Goal: Ask a question

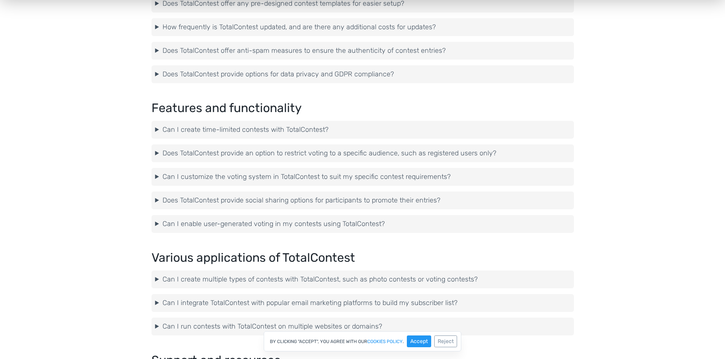
scroll to position [144, 0]
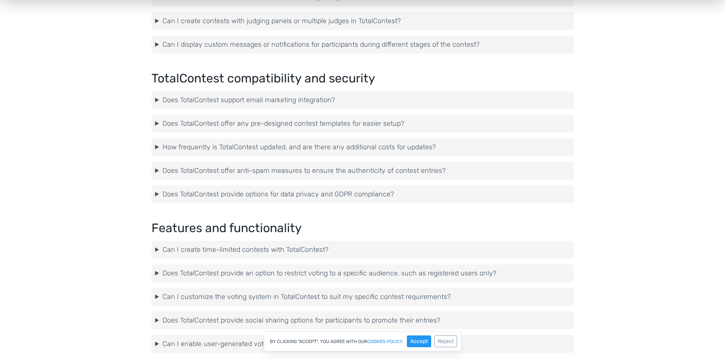
scroll to position [1019, 0]
click at [268, 295] on summary "Can I customize the voting system in TotalContest to suit my specific contest r…" at bounding box center [362, 296] width 415 height 10
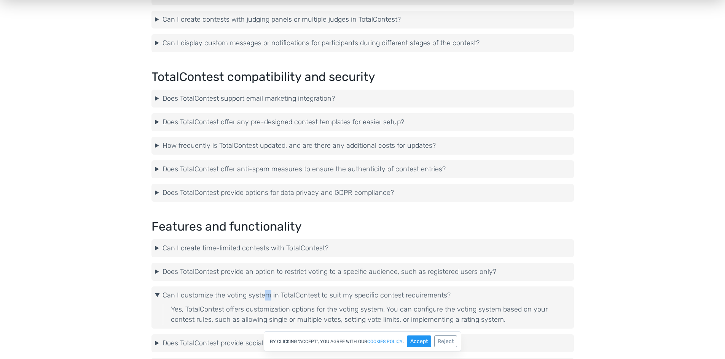
click at [268, 294] on summary "Can I customize the voting system in TotalContest to suit my specific contest r…" at bounding box center [362, 296] width 415 height 10
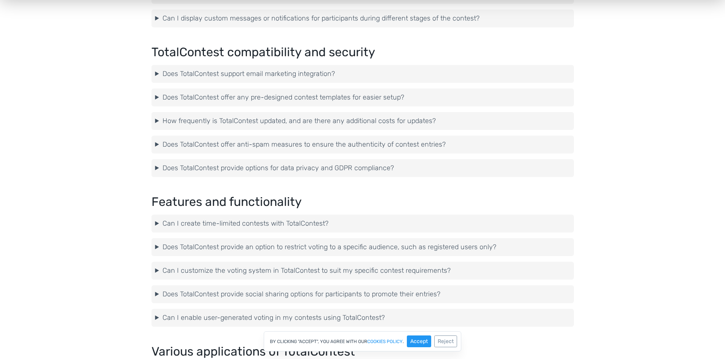
scroll to position [1057, 0]
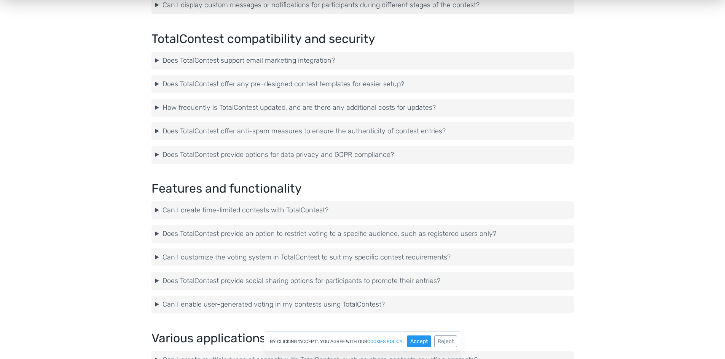
click at [262, 304] on summary "Can I enable user-generated voting in my contests using TotalContest?" at bounding box center [362, 305] width 415 height 10
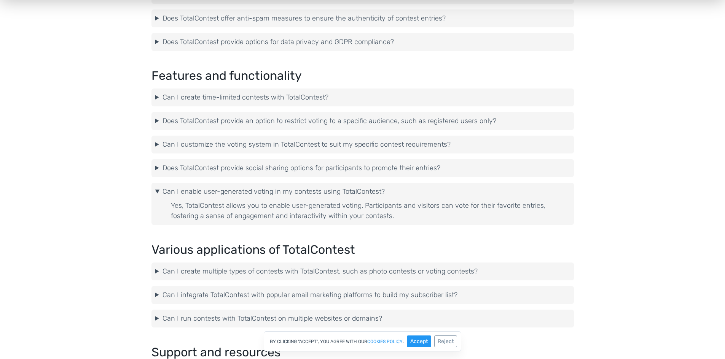
scroll to position [1171, 0]
click at [242, 270] on summary "Can I create multiple types of contests with TotalContest, such as photo contes…" at bounding box center [362, 270] width 415 height 10
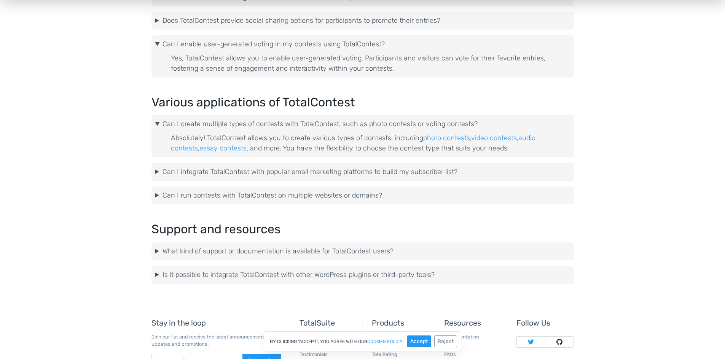
scroll to position [1323, 0]
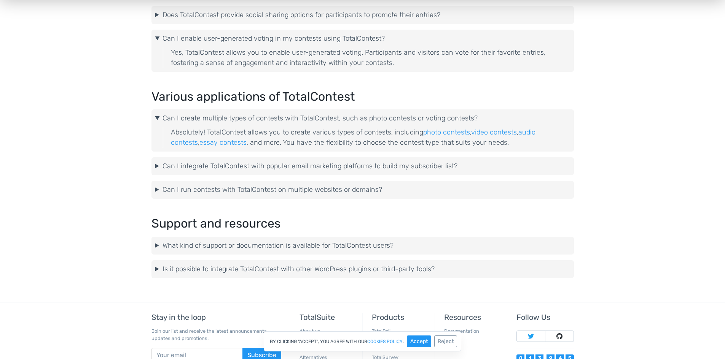
click at [256, 246] on summary "What kind of support or documentation is available for TotalContest users?" at bounding box center [362, 246] width 415 height 10
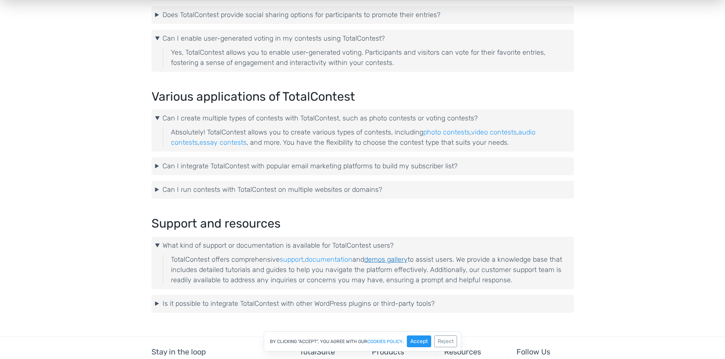
click at [386, 261] on link "demos gallery" at bounding box center [385, 260] width 43 height 8
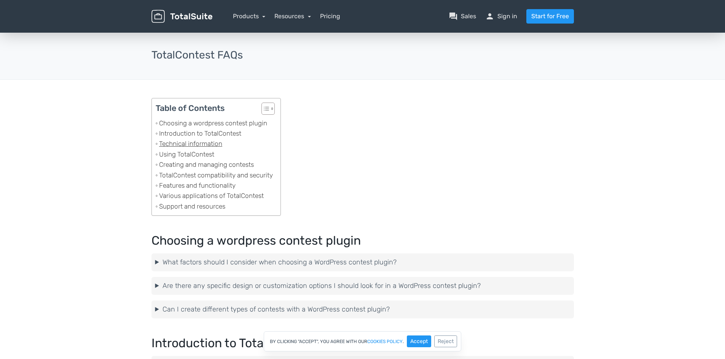
click at [213, 143] on link "Technical information" at bounding box center [189, 144] width 67 height 10
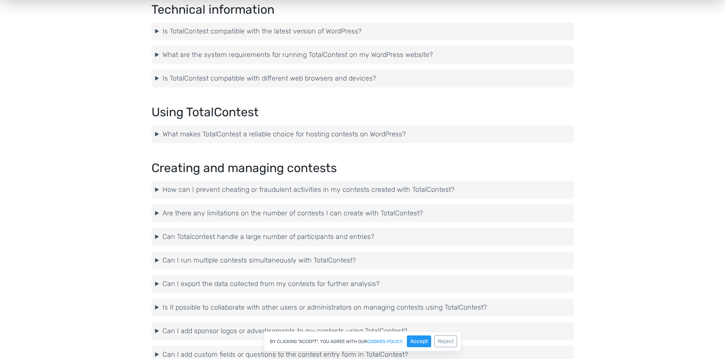
scroll to position [412, 0]
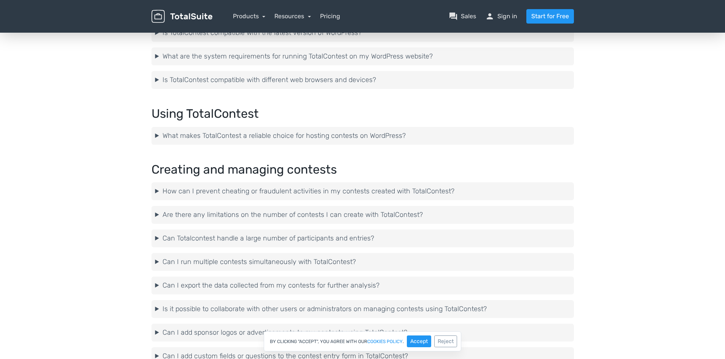
click at [324, 36] on summary "Is TotalContest compatible with the latest version of WordPress?" at bounding box center [362, 33] width 415 height 10
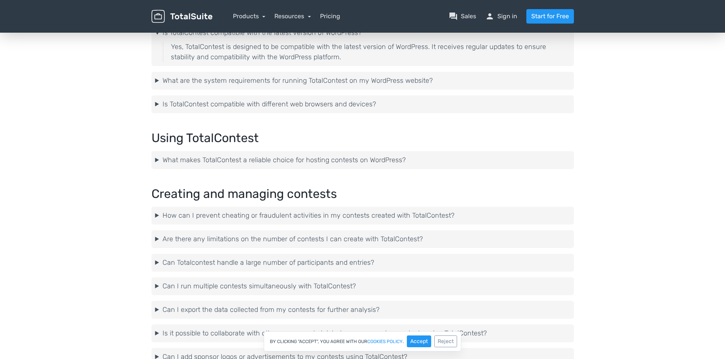
click at [234, 81] on summary "What are the system requirements for running TotalContest on my WordPress websi…" at bounding box center [362, 81] width 415 height 10
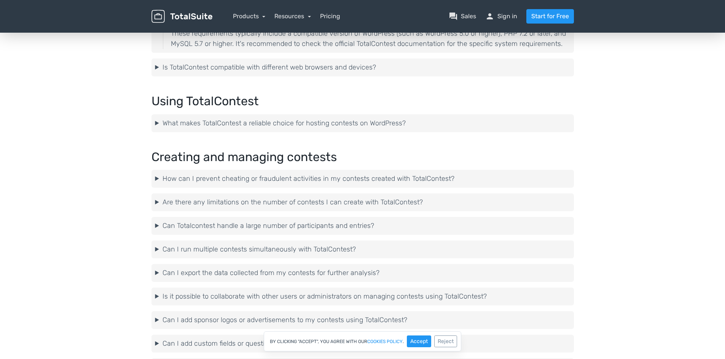
scroll to position [488, 0]
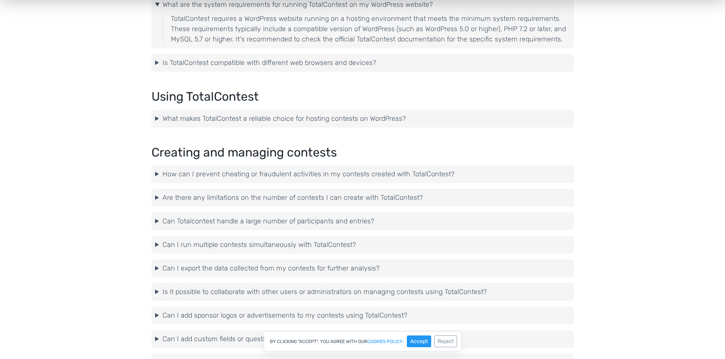
click at [246, 64] on summary "Is TotalContest compatible with different web browsers and devices?" at bounding box center [362, 63] width 415 height 10
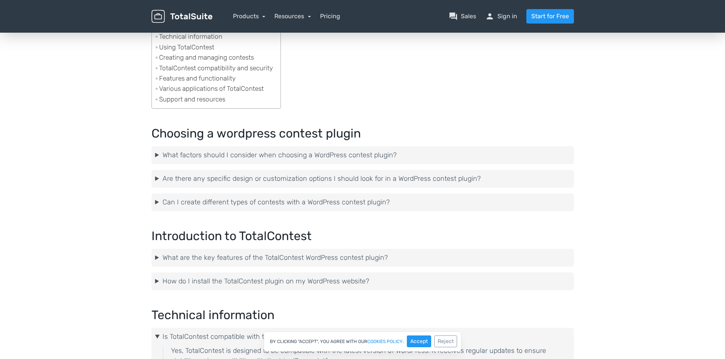
scroll to position [0, 0]
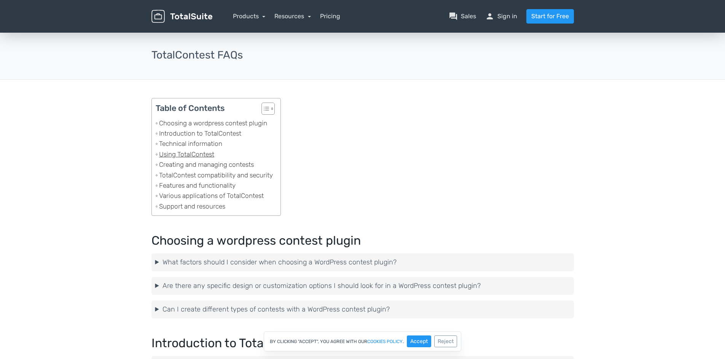
click at [187, 153] on link "Using TotalContest" at bounding box center [185, 154] width 59 height 10
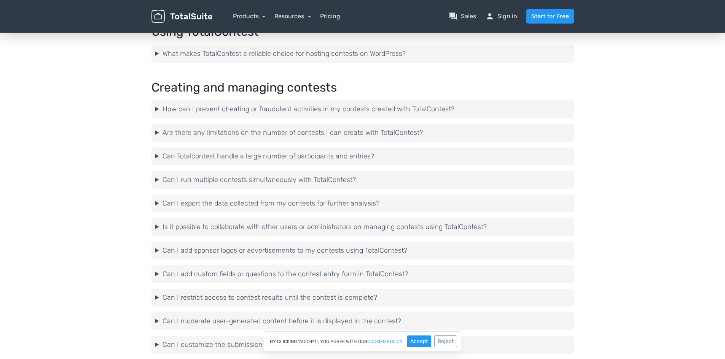
scroll to position [570, 0]
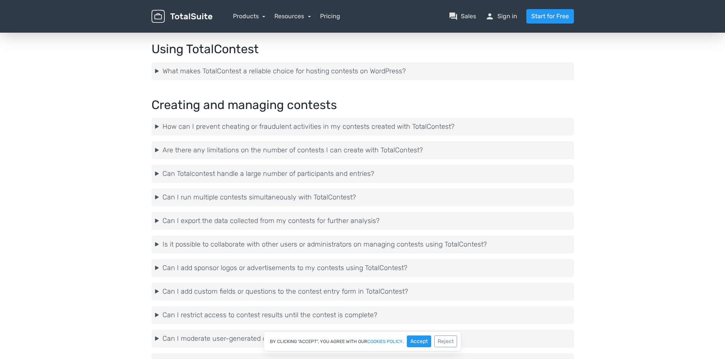
click at [218, 70] on summary "What makes TotalContest a reliable choice for hosting contests on WordPress?" at bounding box center [362, 71] width 415 height 10
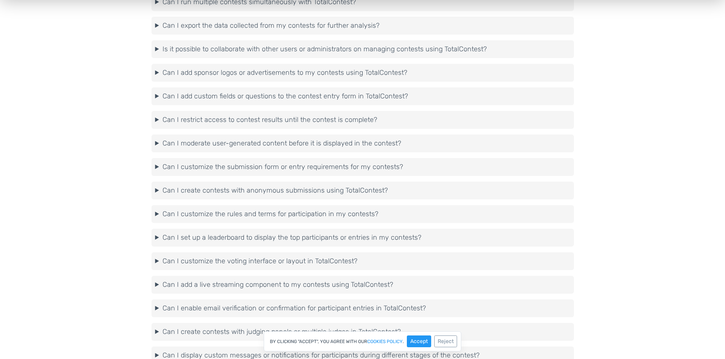
scroll to position [950, 0]
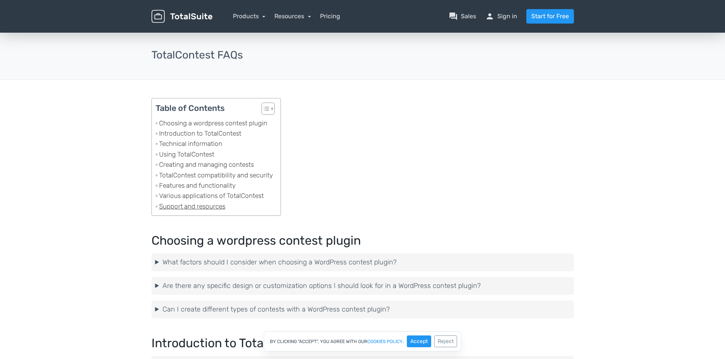
click at [188, 208] on link "Support and resources" at bounding box center [191, 207] width 70 height 10
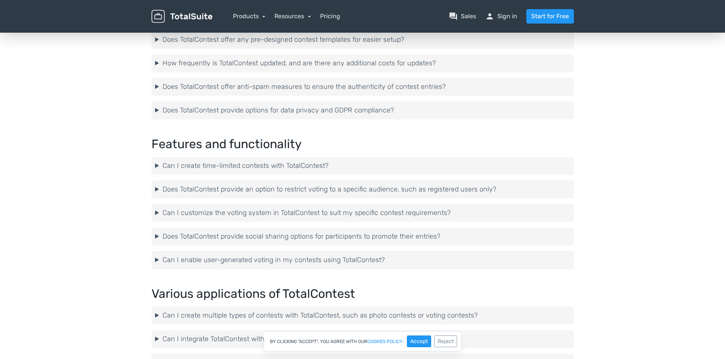
scroll to position [1304, 0]
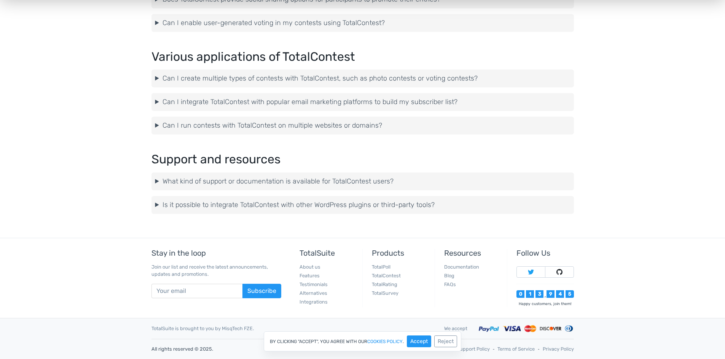
click at [397, 181] on summary "What kind of support or documentation is available for TotalContest users?" at bounding box center [362, 181] width 415 height 10
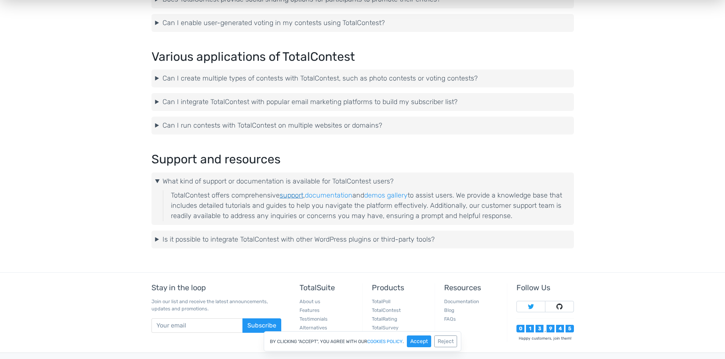
click at [291, 195] on link "support" at bounding box center [292, 195] width 24 height 8
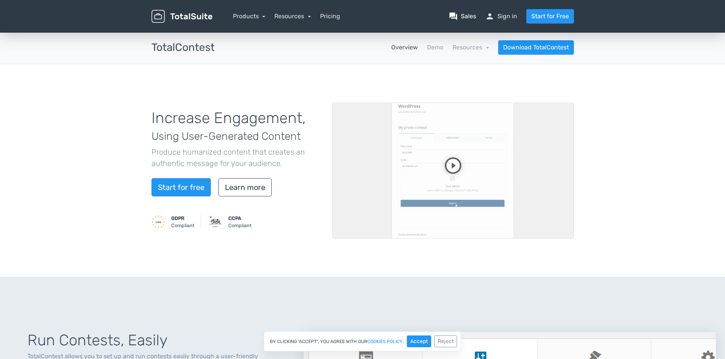
click at [473, 17] on link "question_answer Sales" at bounding box center [461, 16] width 27 height 9
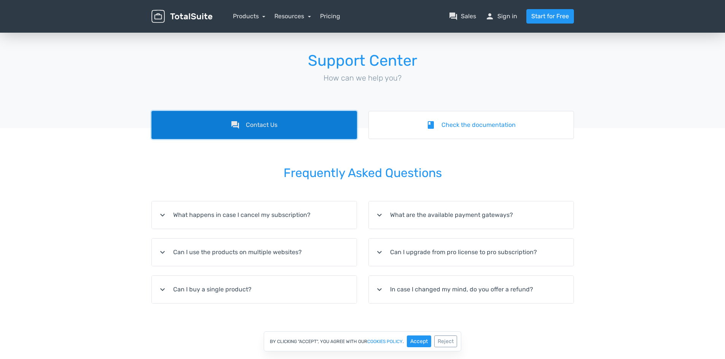
click at [269, 122] on link "forum Contact Us" at bounding box center [253, 125] width 205 height 28
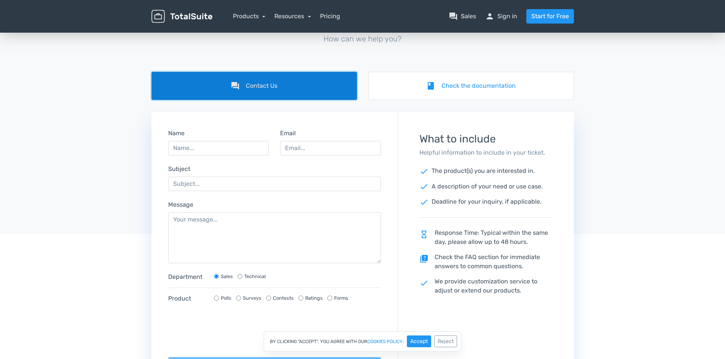
scroll to position [114, 0]
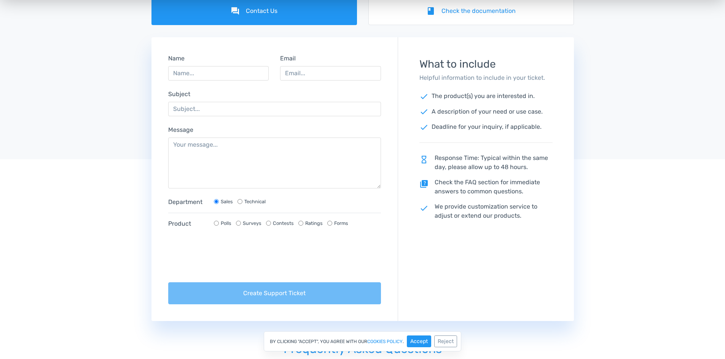
click at [239, 203] on input "Technical" at bounding box center [239, 201] width 5 height 5
radio input "true"
radio input "false"
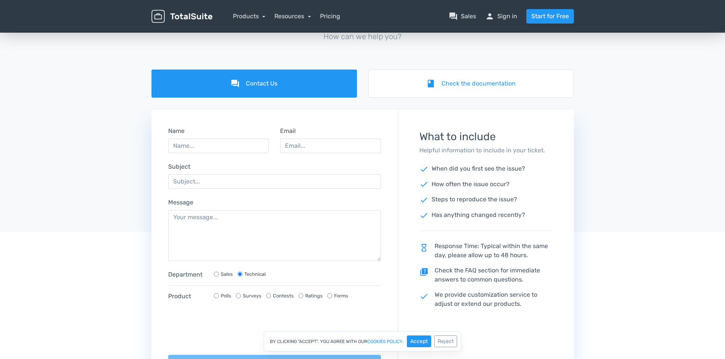
scroll to position [0, 0]
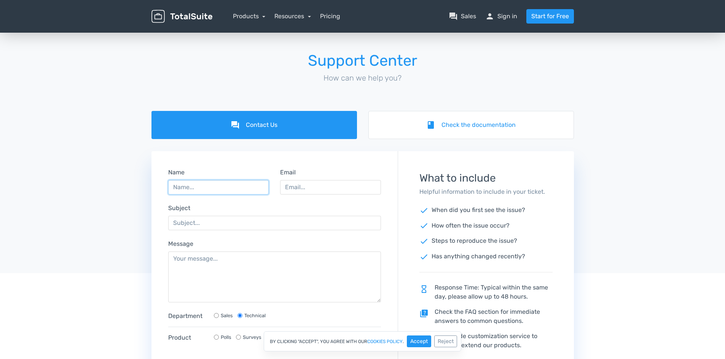
click at [208, 186] on input "Name" at bounding box center [218, 187] width 101 height 14
type input "Mari Chambers"
type input "mari.chambers2@gmail.com"
click at [217, 222] on input "Subject" at bounding box center [274, 223] width 213 height 14
type input "Photo Uploads"
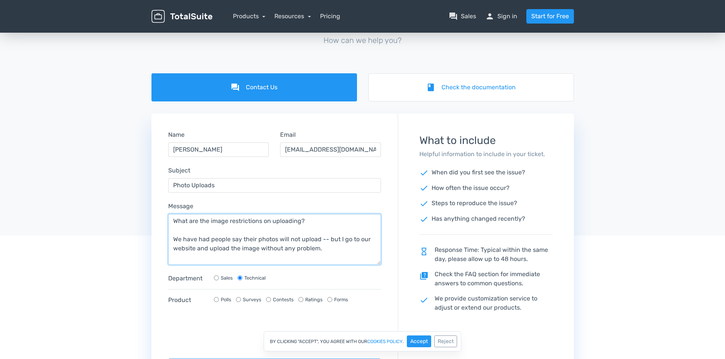
scroll to position [38, 0]
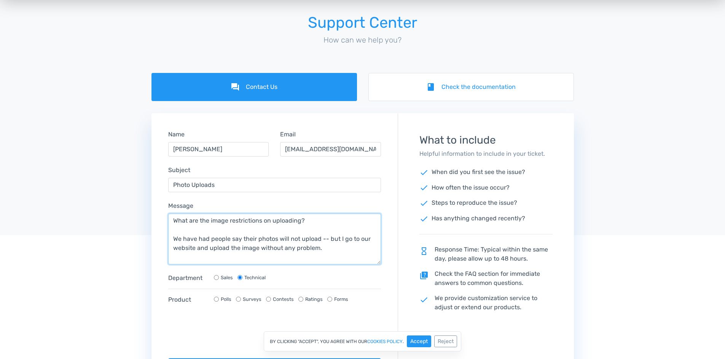
type textarea "What are the image restrictions on uploading? We have had people say their phot…"
click at [269, 300] on input "Contests" at bounding box center [268, 299] width 5 height 5
radio input "true"
click at [178, 333] on div "By clicking "Accept", you agree with our cookies policy . Accept Reject" at bounding box center [362, 342] width 725 height 20
click at [182, 334] on div "By clicking "Accept", you agree with our cookies policy . Accept Reject" at bounding box center [362, 342] width 725 height 20
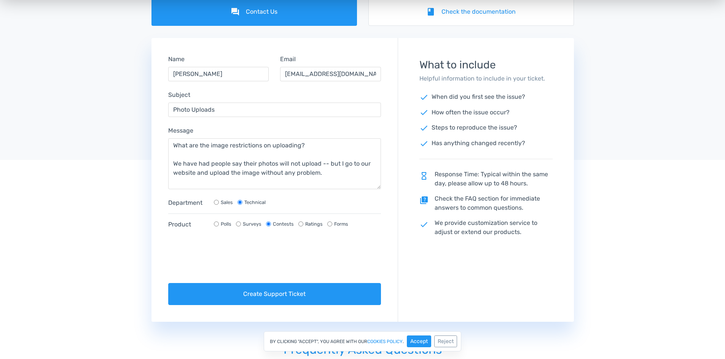
scroll to position [114, 0]
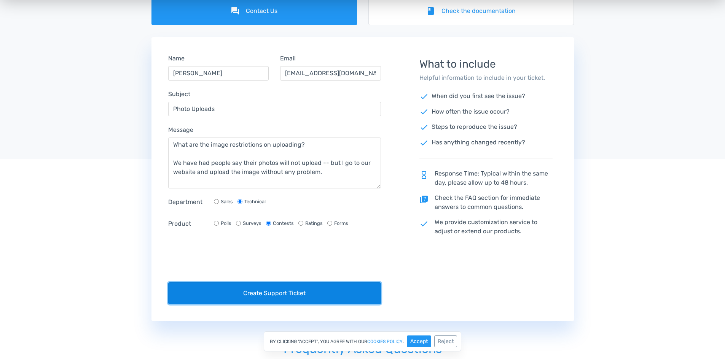
click at [296, 294] on button "Create Support Ticket" at bounding box center [274, 294] width 213 height 22
